Goal: Book appointment/travel/reservation

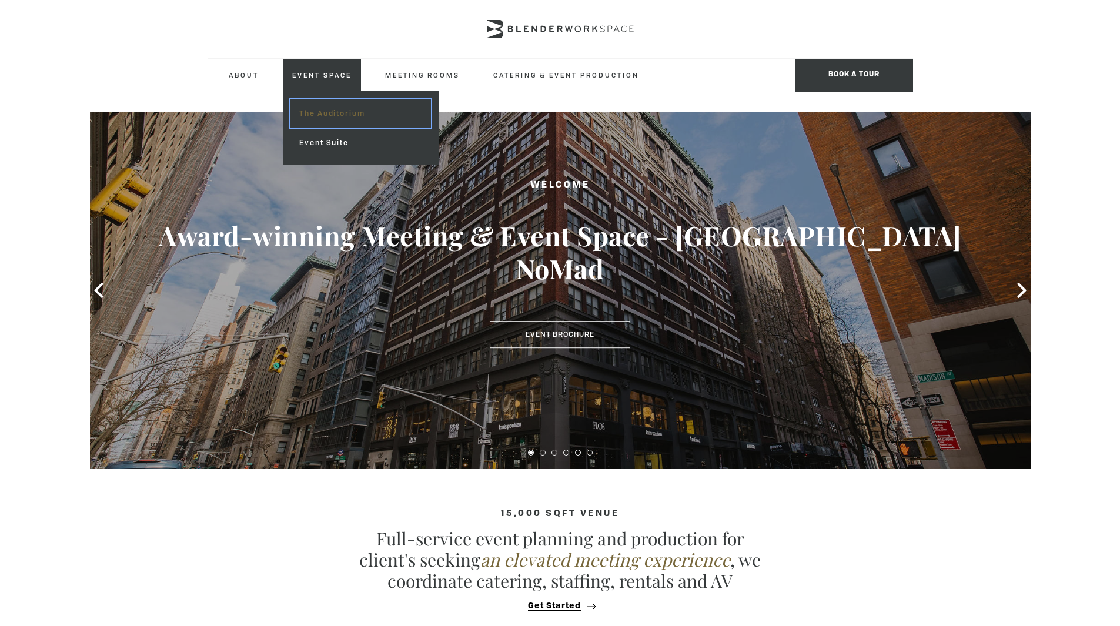
click at [341, 120] on link "The Auditorium" at bounding box center [360, 113] width 140 height 29
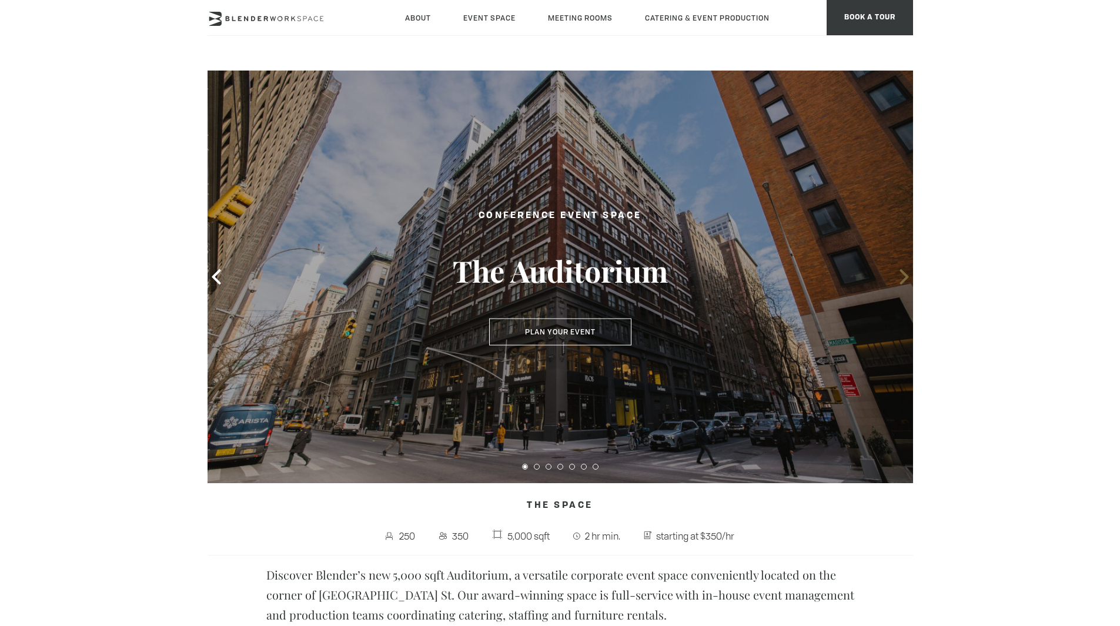
click at [906, 278] on icon at bounding box center [903, 276] width 9 height 15
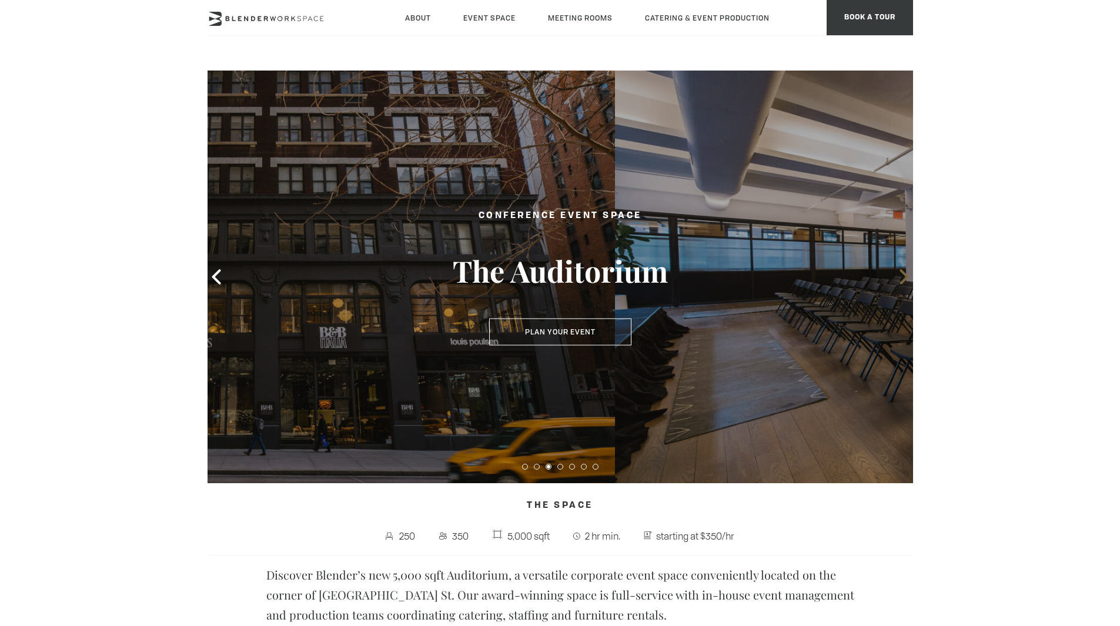
click at [906, 278] on icon at bounding box center [903, 276] width 9 height 15
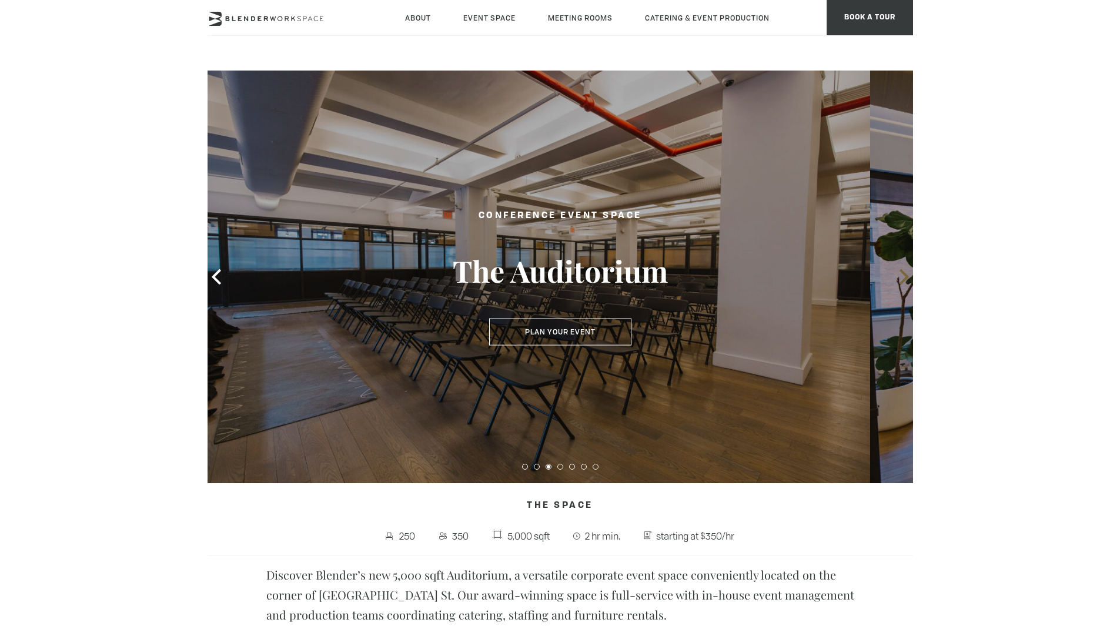
click at [906, 278] on icon at bounding box center [903, 276] width 9 height 15
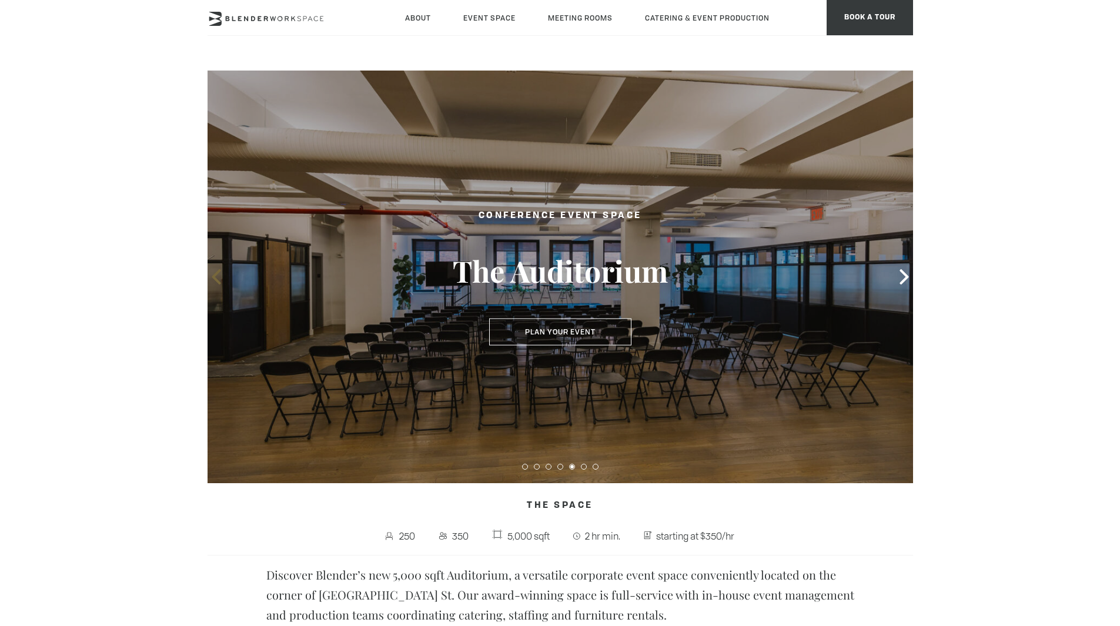
click at [217, 281] on icon at bounding box center [216, 276] width 9 height 15
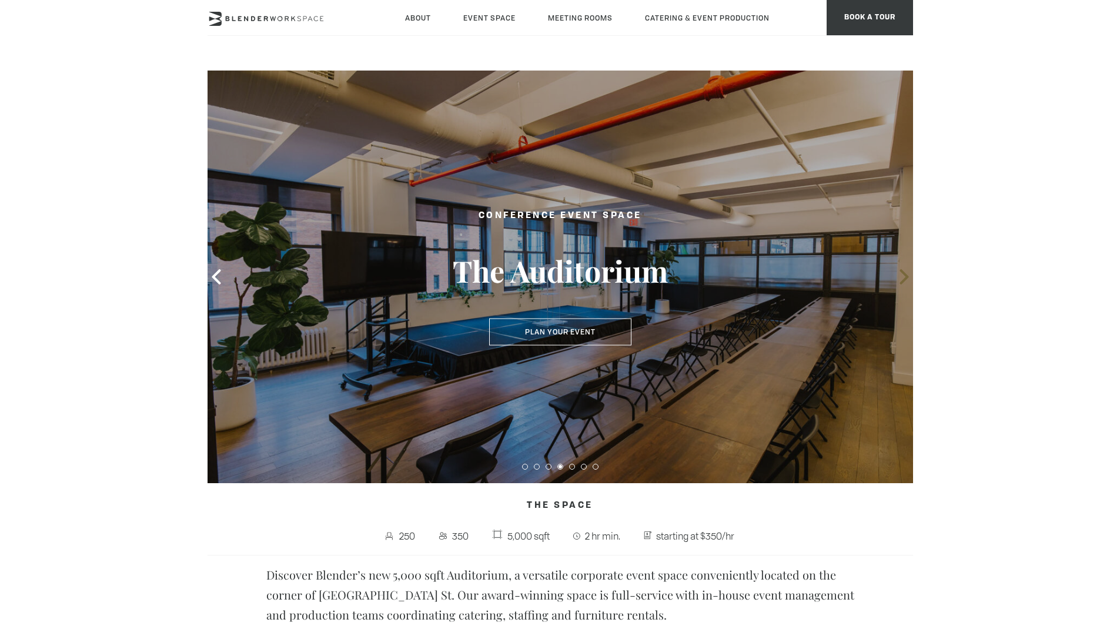
click at [901, 272] on icon at bounding box center [903, 276] width 9 height 15
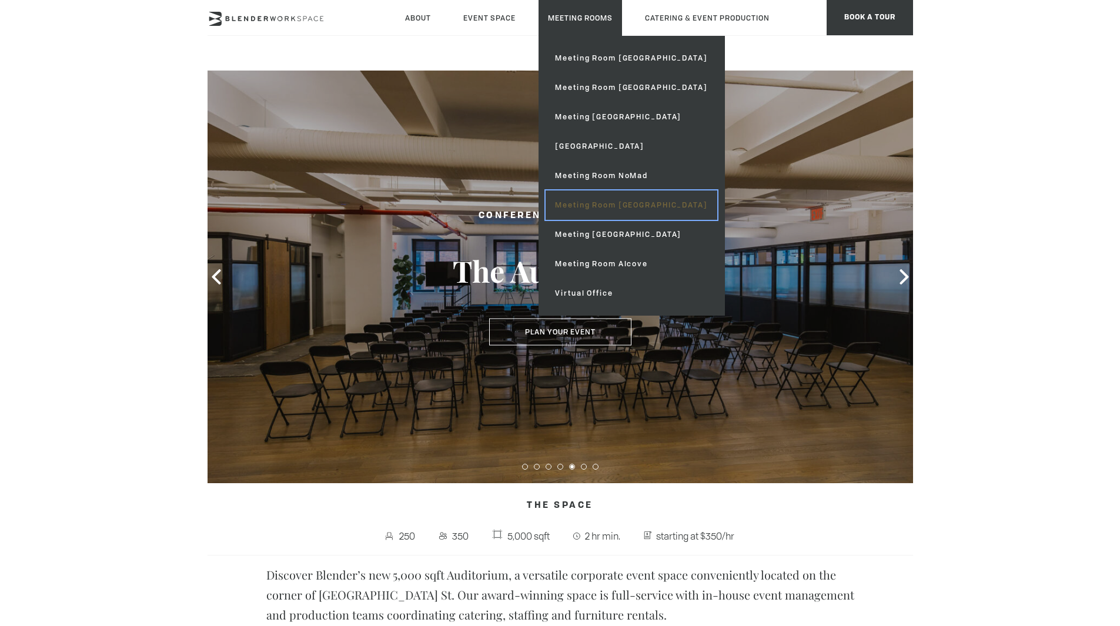
click at [606, 207] on link "Meeting Room [GEOGRAPHIC_DATA]" at bounding box center [630, 204] width 171 height 29
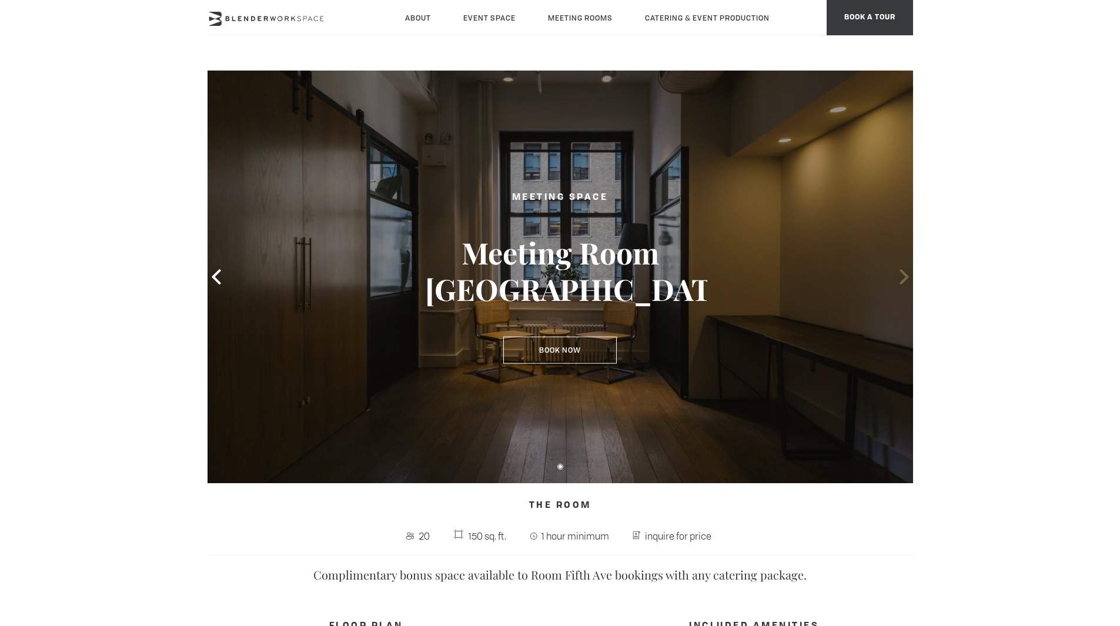
click at [906, 280] on icon at bounding box center [903, 276] width 15 height 15
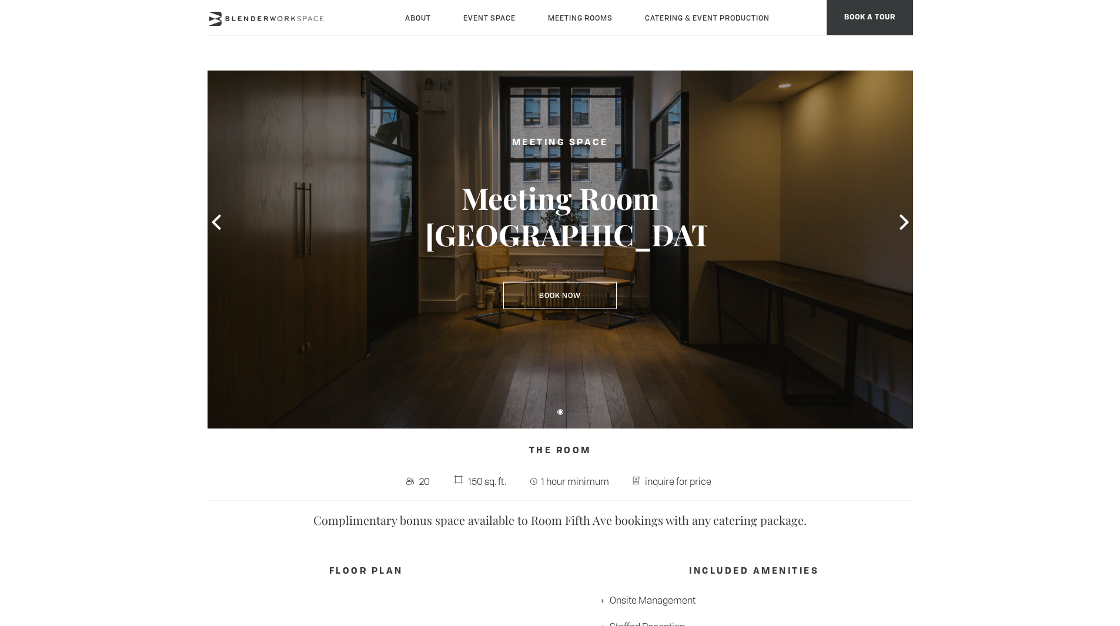
scroll to position [55, 0]
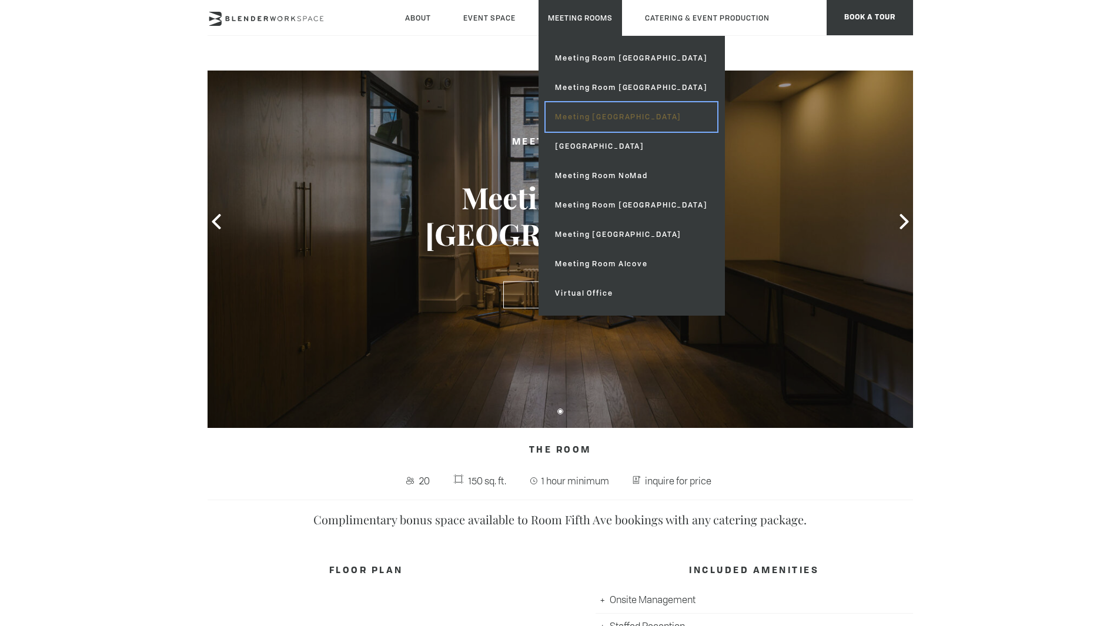
click at [588, 122] on link "Meeting [GEOGRAPHIC_DATA]" at bounding box center [630, 116] width 171 height 29
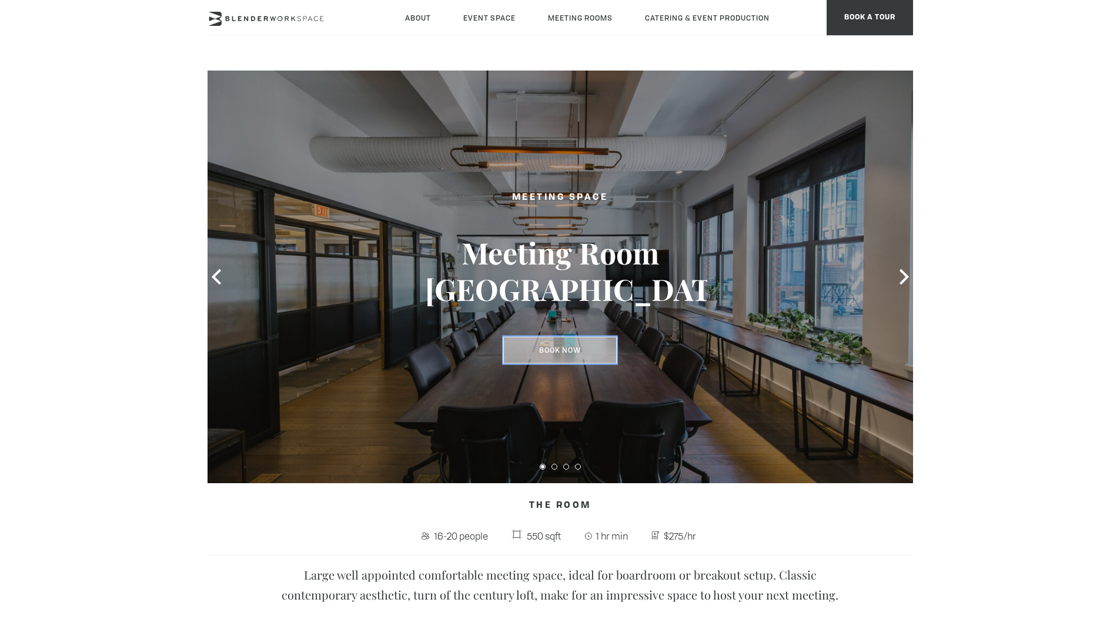
click at [564, 356] on link "Book Now" at bounding box center [559, 350] width 113 height 27
